Goal: Transaction & Acquisition: Purchase product/service

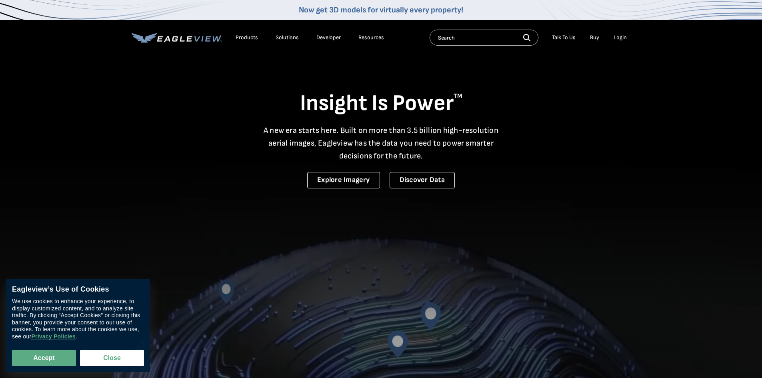
click at [622, 39] on div "Login" at bounding box center [619, 37] width 13 height 7
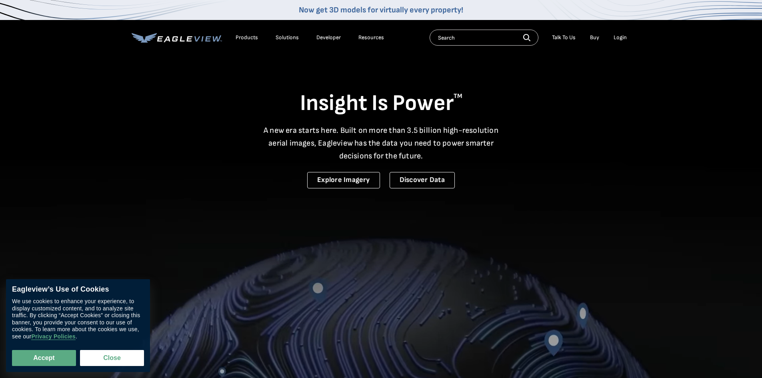
click at [624, 36] on div "Login" at bounding box center [619, 37] width 13 height 7
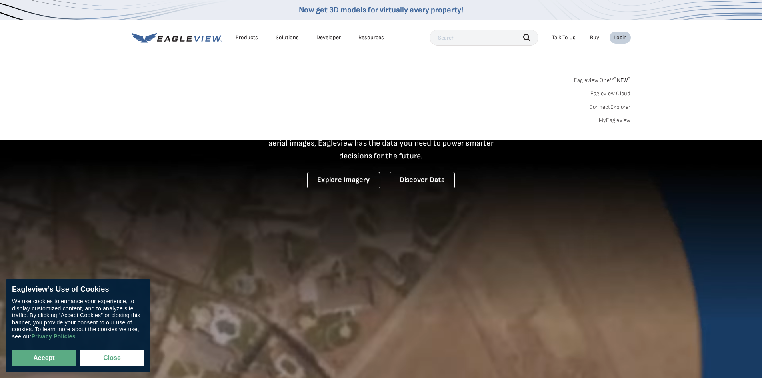
click at [620, 38] on div "Login" at bounding box center [619, 37] width 13 height 7
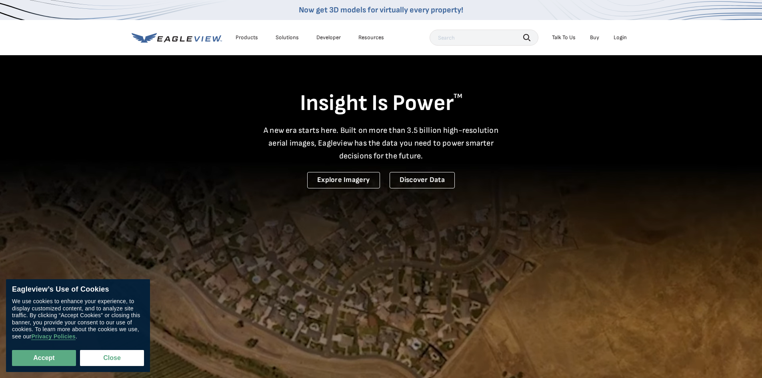
click at [620, 38] on div "Login" at bounding box center [619, 37] width 13 height 7
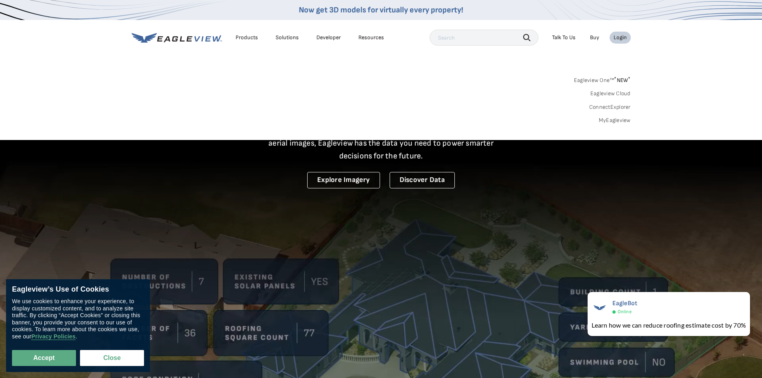
click at [605, 123] on link "MyEagleview" at bounding box center [615, 120] width 32 height 7
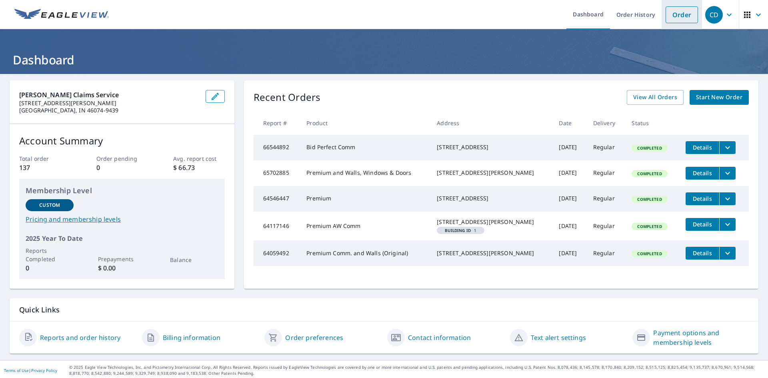
click at [668, 18] on link "Order" at bounding box center [681, 14] width 32 height 17
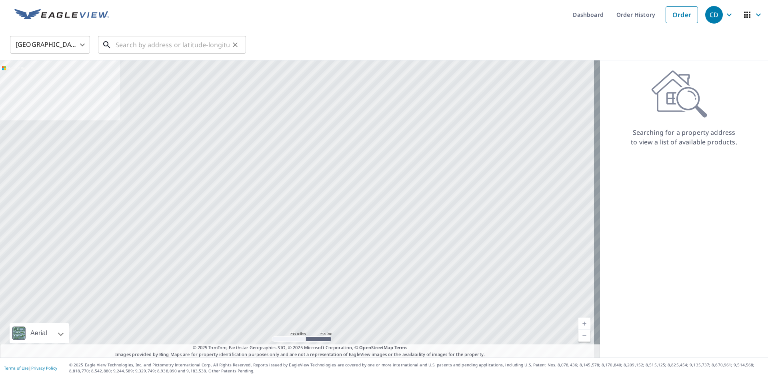
click at [198, 43] on input "text" at bounding box center [173, 45] width 114 height 22
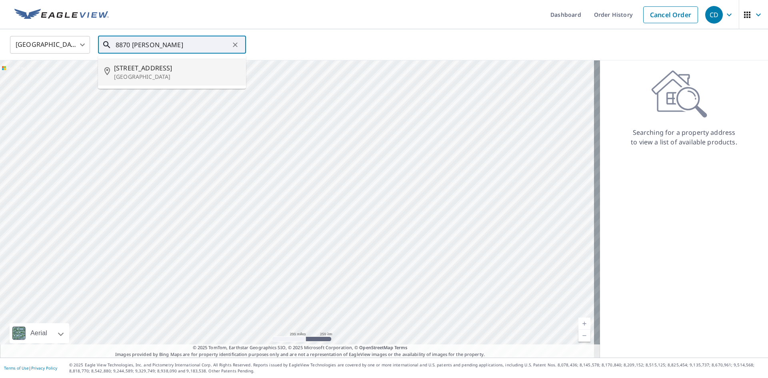
click at [166, 75] on p "[GEOGRAPHIC_DATA]" at bounding box center [177, 77] width 126 height 8
type input "[STREET_ADDRESS]"
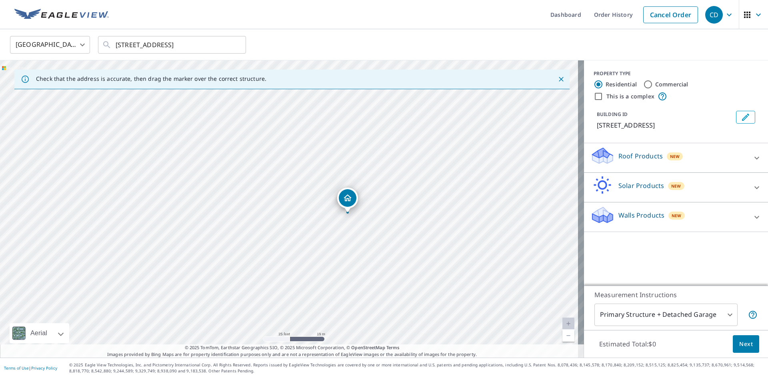
drag, startPoint x: 237, startPoint y: 222, endPoint x: 295, endPoint y: 227, distance: 58.6
click at [295, 227] on div "[STREET_ADDRESS]" at bounding box center [292, 208] width 584 height 297
click at [643, 84] on input "Commercial" at bounding box center [648, 85] width 10 height 10
radio input "true"
type input "4"
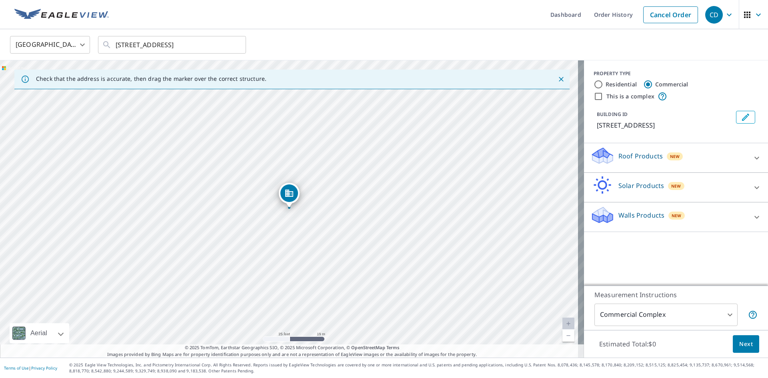
click at [593, 96] on input "This is a complex" at bounding box center [598, 97] width 10 height 10
checkbox input "true"
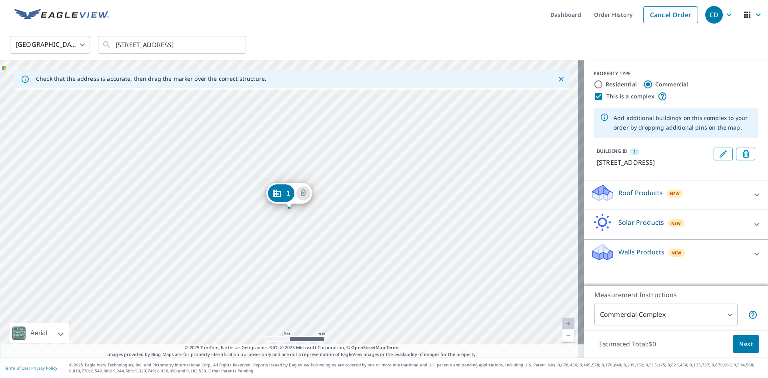
click at [636, 198] on p "Roof Products" at bounding box center [640, 193] width 44 height 10
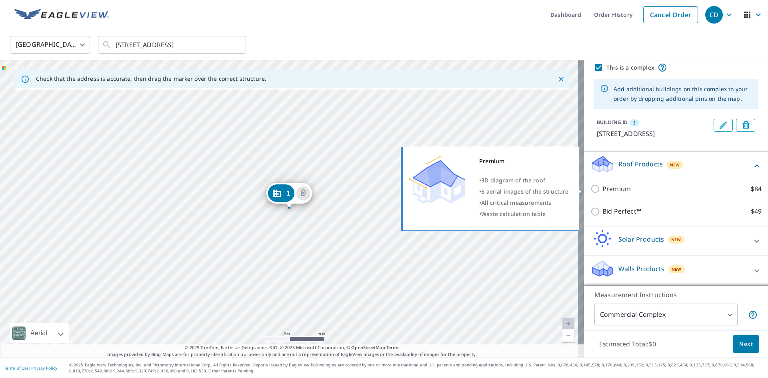
click at [627, 184] on label "Premium $84" at bounding box center [681, 189] width 159 height 10
click at [602, 184] on input "Premium $84" at bounding box center [596, 189] width 12 height 10
checkbox input "true"
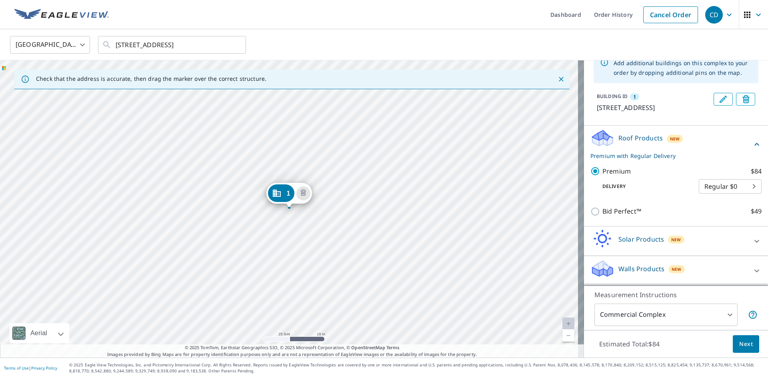
scroll to position [64, 0]
click at [743, 343] on span "Next" at bounding box center [746, 344] width 14 height 10
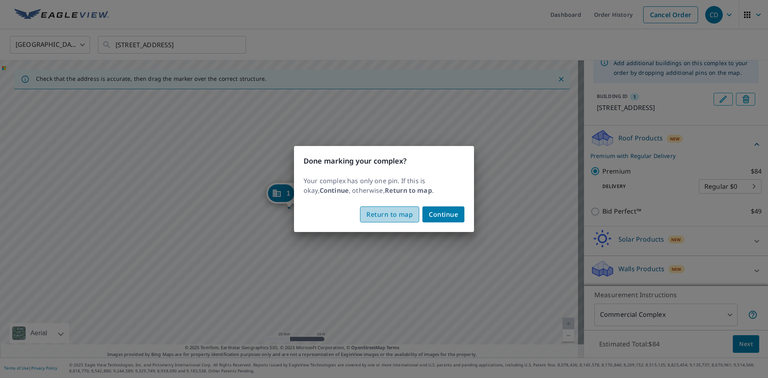
click at [408, 212] on span "Return to map" at bounding box center [389, 214] width 46 height 11
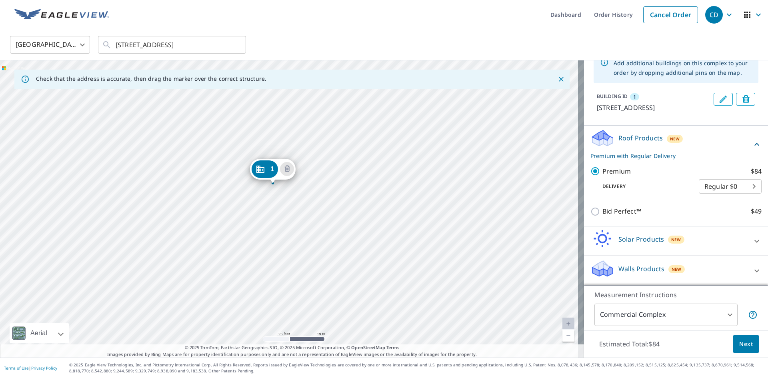
drag, startPoint x: 282, startPoint y: 194, endPoint x: 265, endPoint y: 169, distance: 29.4
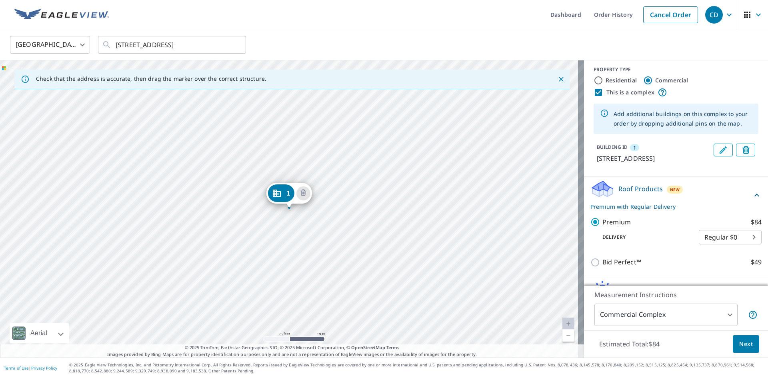
scroll to position [0, 0]
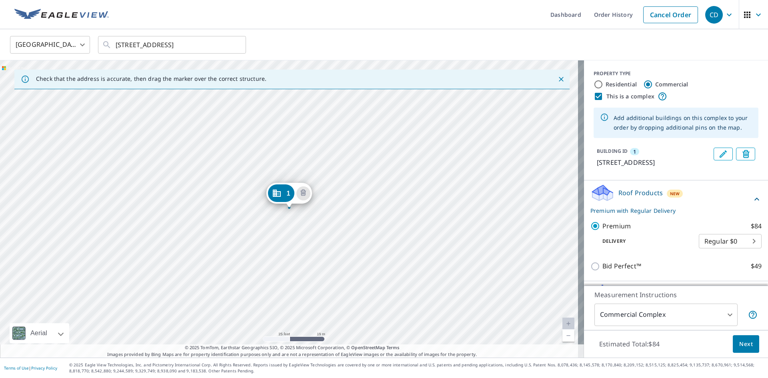
click at [593, 94] on input "This is a complex" at bounding box center [598, 97] width 10 height 10
checkbox input "false"
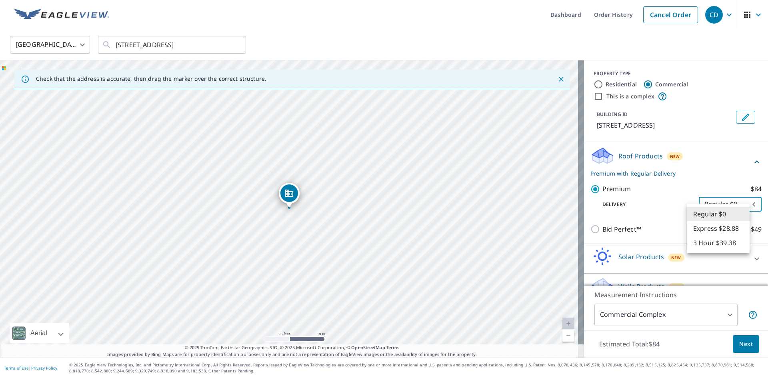
click at [730, 213] on body "CD CD Dashboard Order History Cancel Order CD United States [GEOGRAPHIC_DATA] ​…" at bounding box center [384, 189] width 768 height 378
click at [730, 213] on li "Regular $0" at bounding box center [717, 214] width 63 height 14
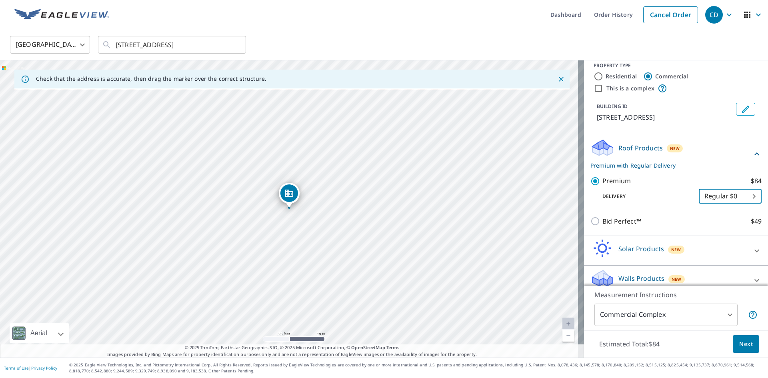
scroll to position [27, 0]
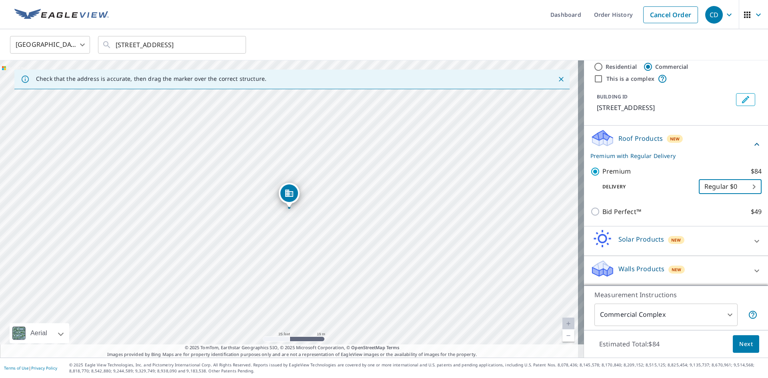
click at [739, 339] on span "Next" at bounding box center [746, 344] width 14 height 10
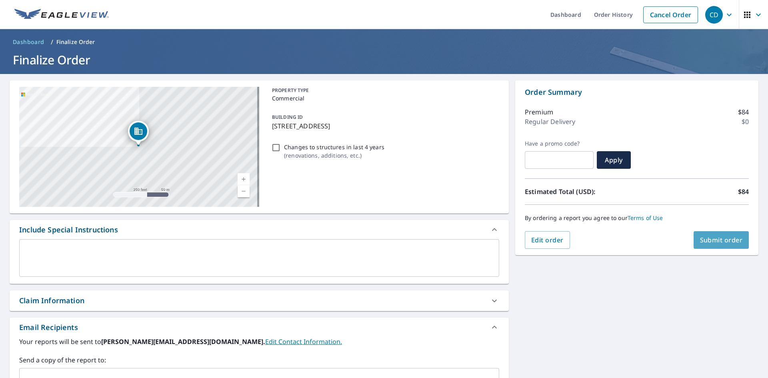
click at [716, 237] on span "Submit order" at bounding box center [721, 239] width 43 height 9
